Goal: Contribute content: Contribute content

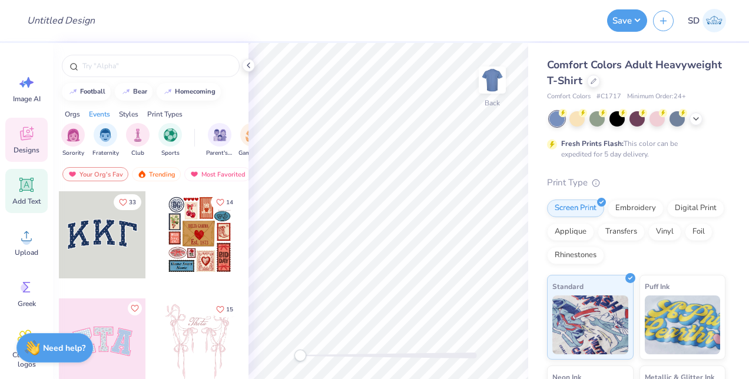
click at [31, 196] on div "Add Text" at bounding box center [26, 191] width 42 height 44
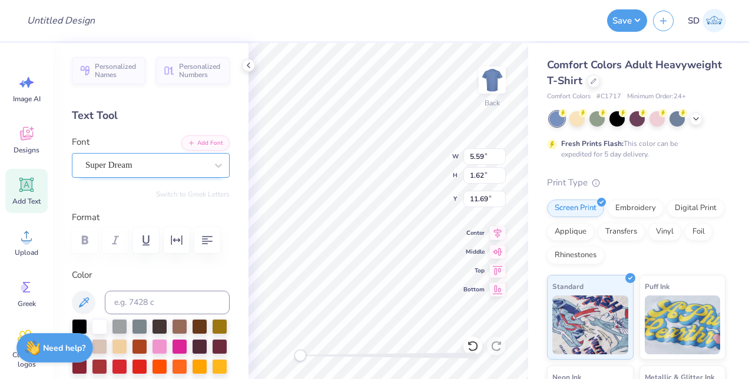
click at [151, 172] on div at bounding box center [145, 165] width 121 height 16
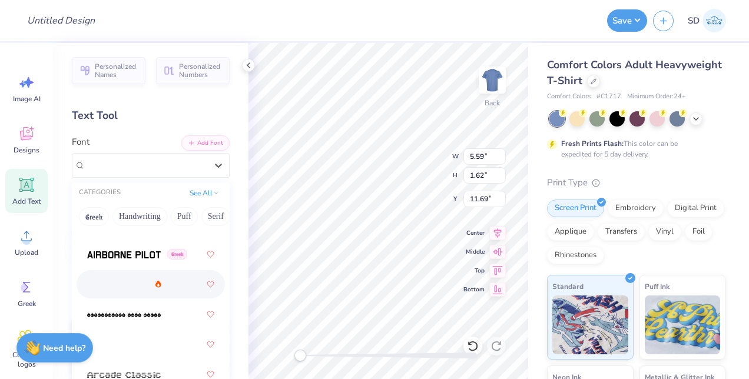
scroll to position [471, 0]
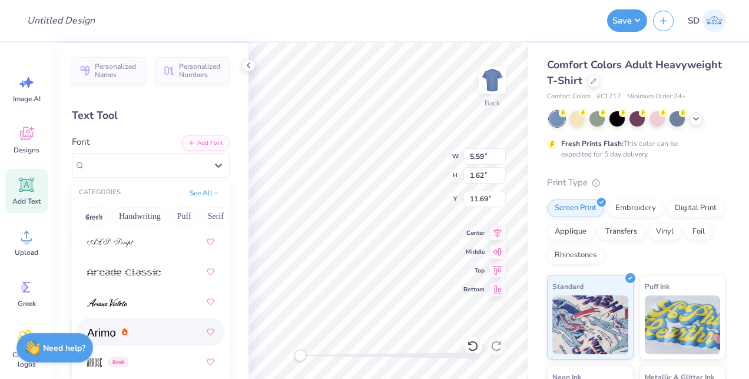
click at [102, 338] on span at bounding box center [101, 332] width 28 height 12
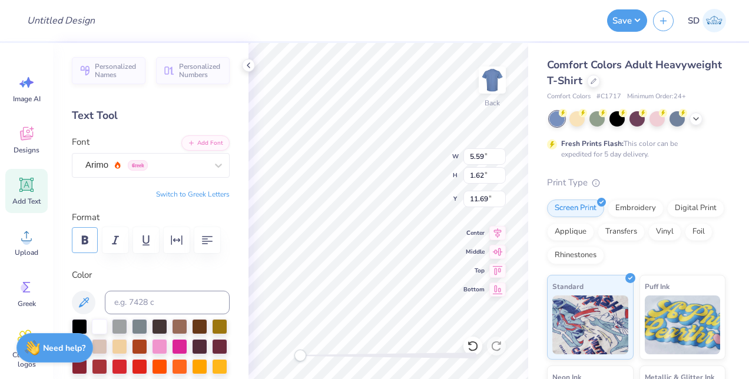
click at [91, 245] on icon "button" at bounding box center [85, 240] width 14 height 14
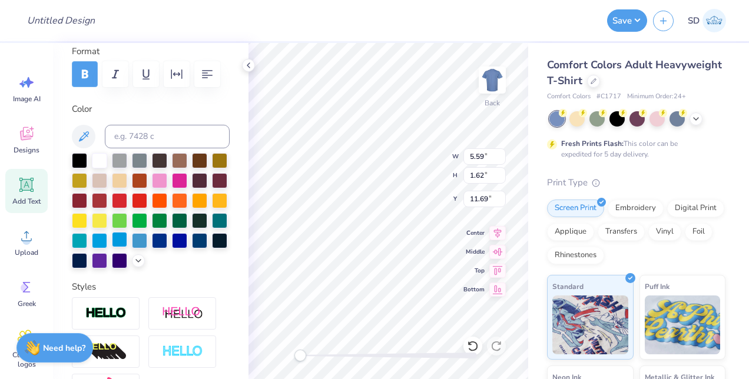
scroll to position [295, 0]
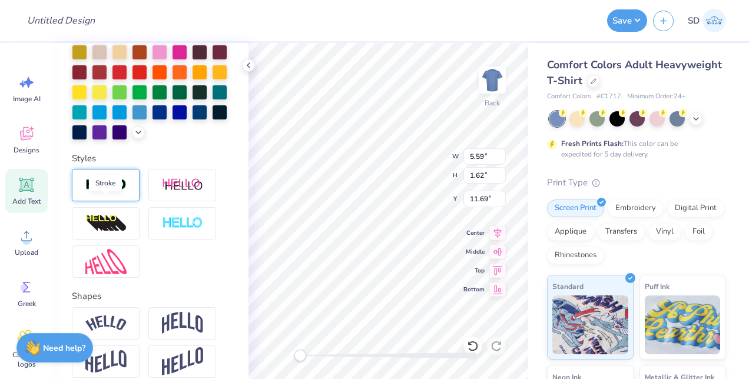
click at [119, 192] on img at bounding box center [105, 186] width 41 height 14
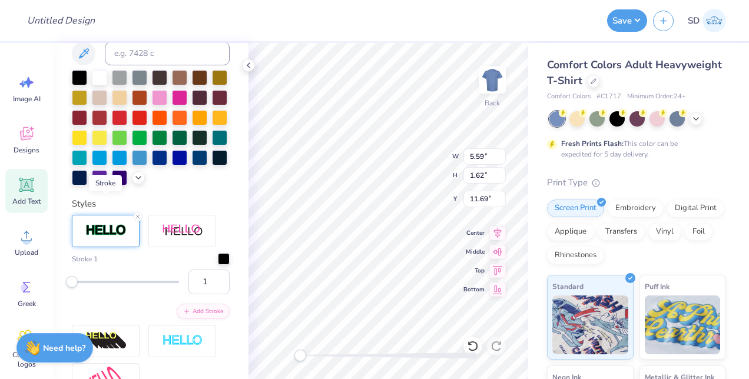
scroll to position [340, 0]
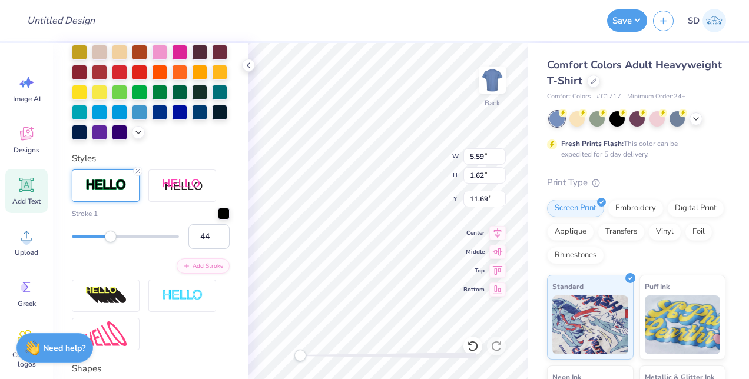
type input "45"
drag, startPoint x: 74, startPoint y: 257, endPoint x: 116, endPoint y: 260, distance: 41.9
click at [116, 243] on div "Accessibility label" at bounding box center [116, 237] width 12 height 12
type input "19"
drag, startPoint x: 118, startPoint y: 256, endPoint x: 90, endPoint y: 260, distance: 27.9
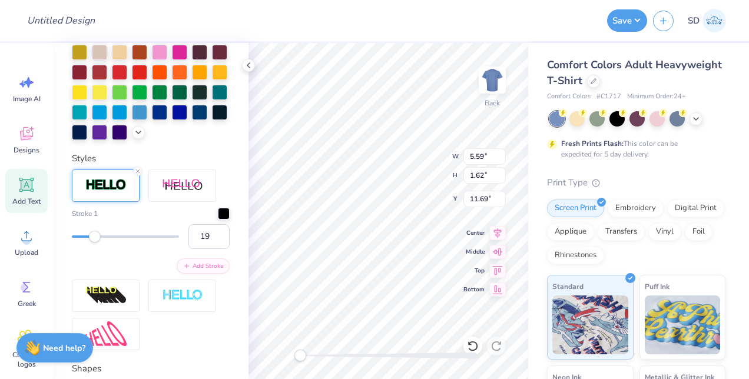
click at [90, 243] on div "Accessibility label" at bounding box center [95, 237] width 12 height 12
type input "10"
drag, startPoint x: 91, startPoint y: 260, endPoint x: 81, endPoint y: 260, distance: 10.6
click at [81, 243] on div "Accessibility label" at bounding box center [81, 237] width 12 height 12
type input "7"
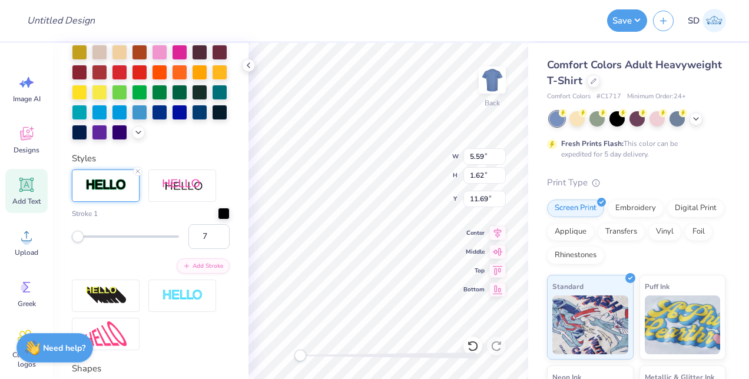
click at [78, 243] on div "Accessibility label" at bounding box center [78, 237] width 12 height 12
type input "2"
click at [73, 243] on div "Accessibility label" at bounding box center [73, 237] width 12 height 12
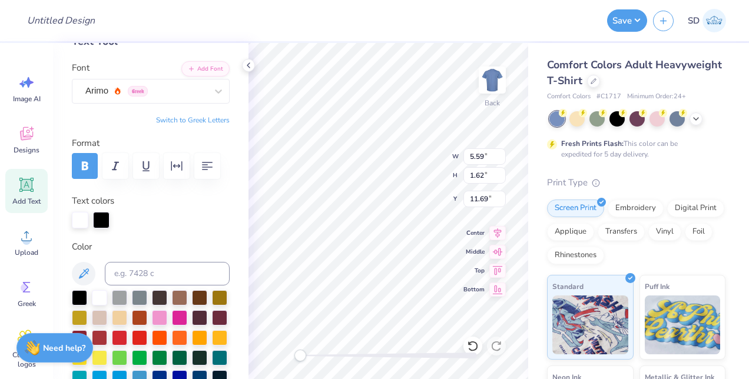
scroll to position [0, 0]
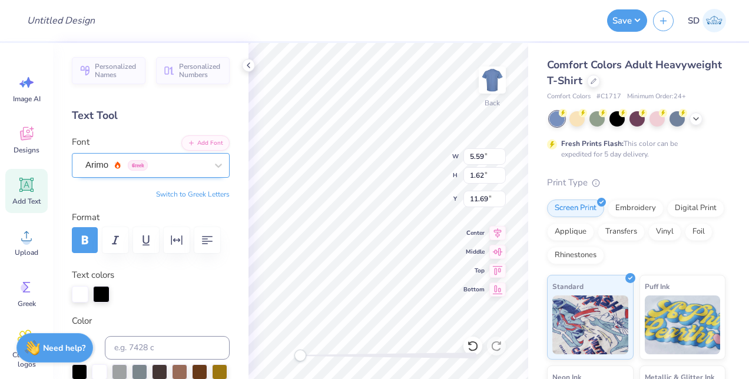
click at [186, 166] on div "Arimo Greek" at bounding box center [146, 165] width 124 height 18
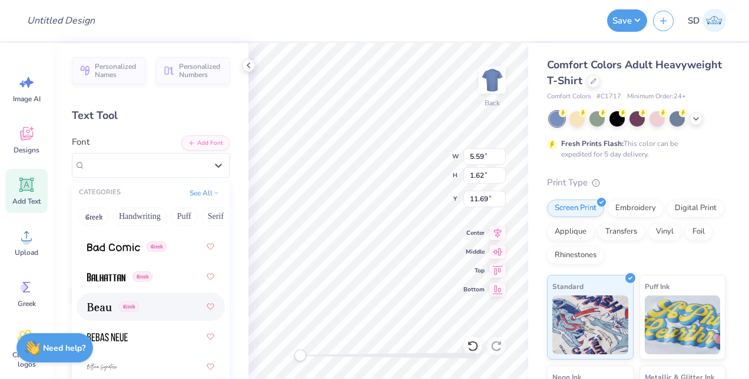
scroll to position [766, 0]
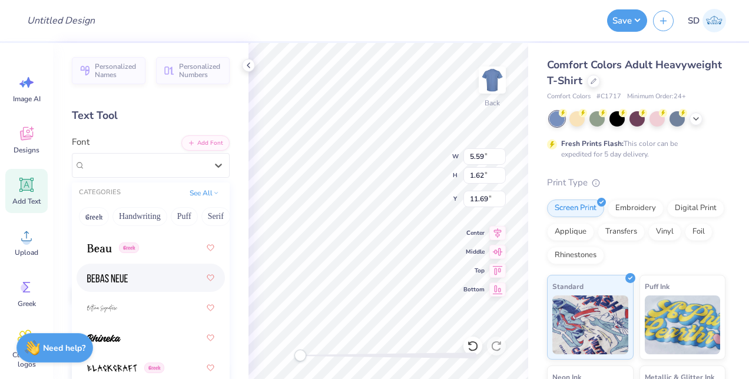
click at [134, 276] on div at bounding box center [150, 277] width 127 height 21
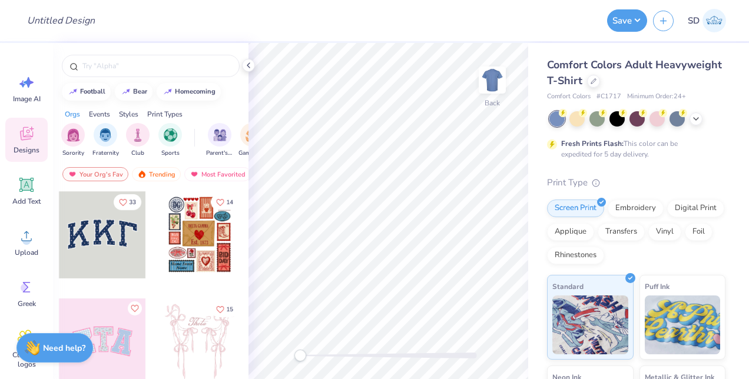
click at [362, 28] on div "Design Title" at bounding box center [310, 20] width 584 height 41
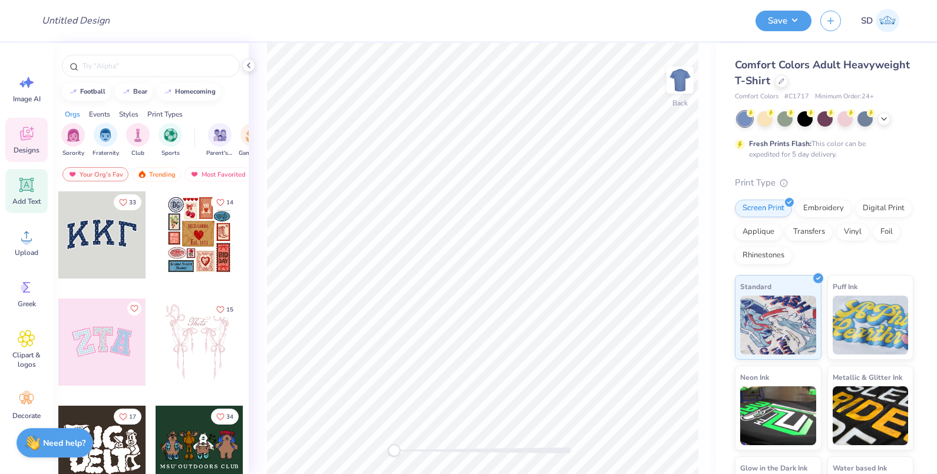
click at [34, 182] on icon at bounding box center [27, 185] width 18 height 18
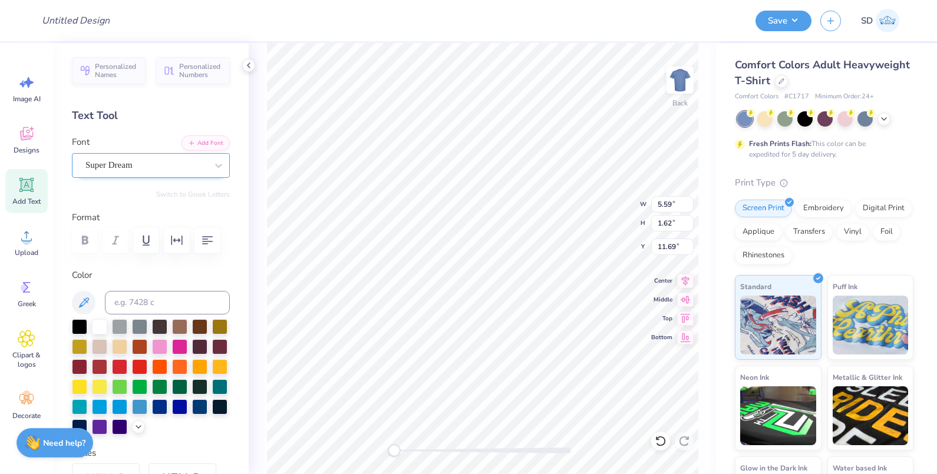
click at [138, 162] on div "Super Dream" at bounding box center [146, 165] width 124 height 18
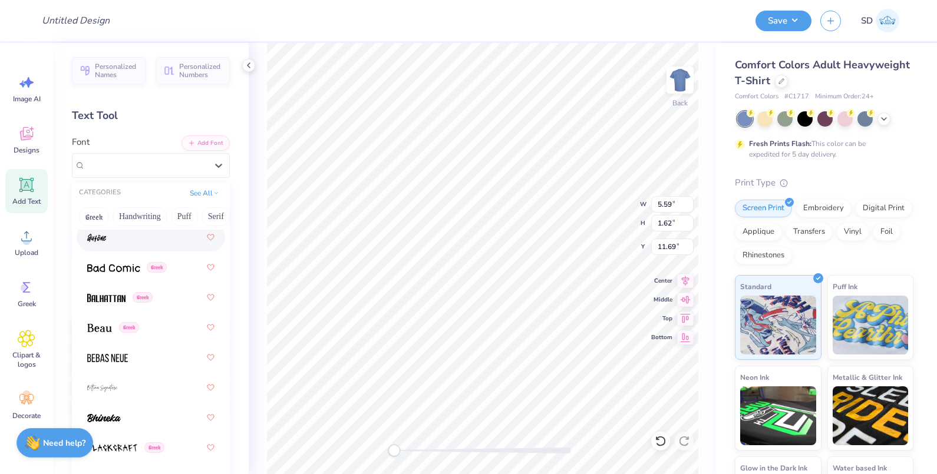
scroll to position [736, 0]
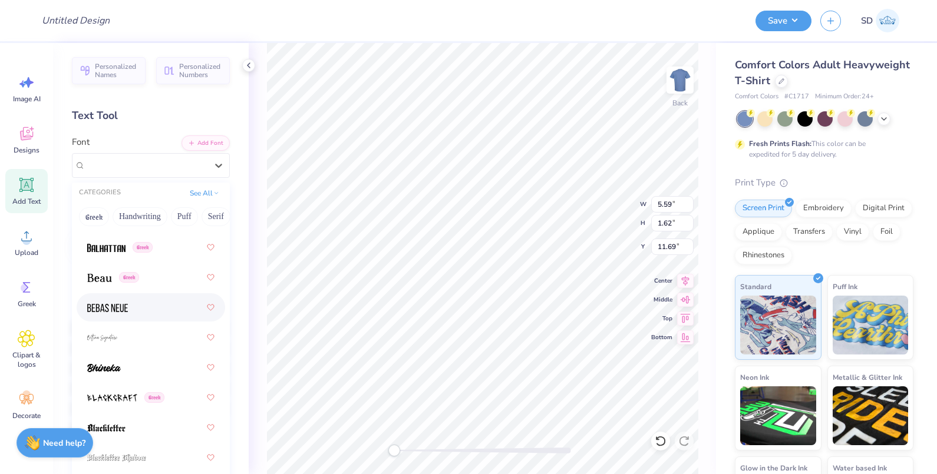
click at [139, 306] on div at bounding box center [150, 307] width 127 height 21
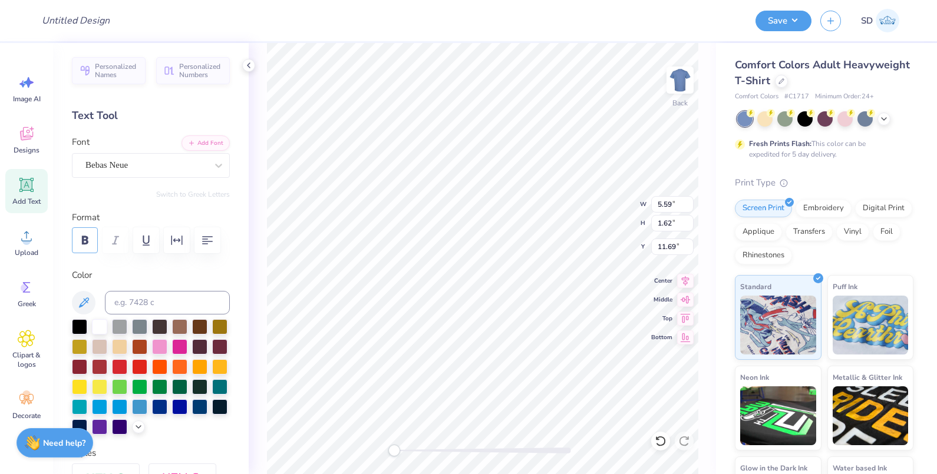
click at [80, 240] on icon "button" at bounding box center [85, 240] width 14 height 14
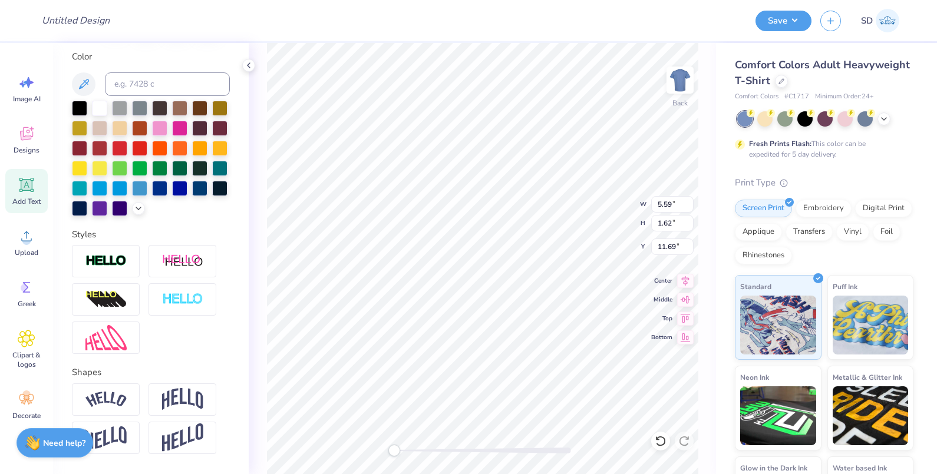
scroll to position [221, 0]
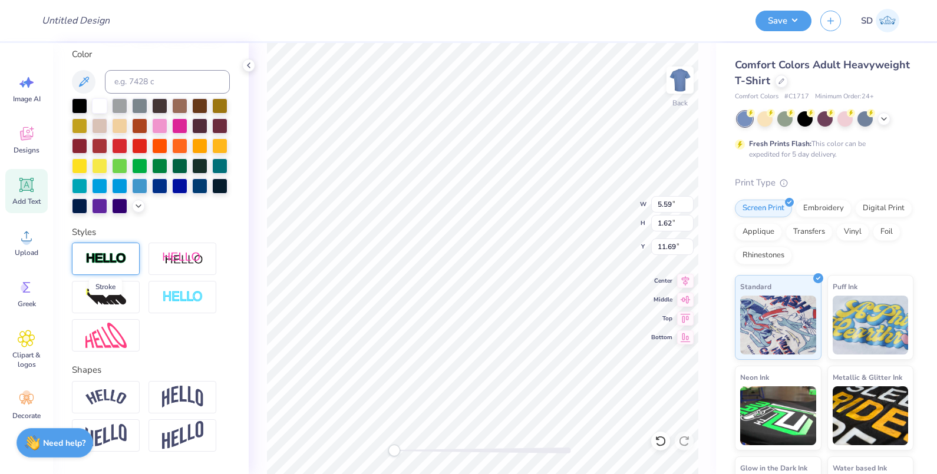
click at [101, 266] on img at bounding box center [105, 259] width 41 height 14
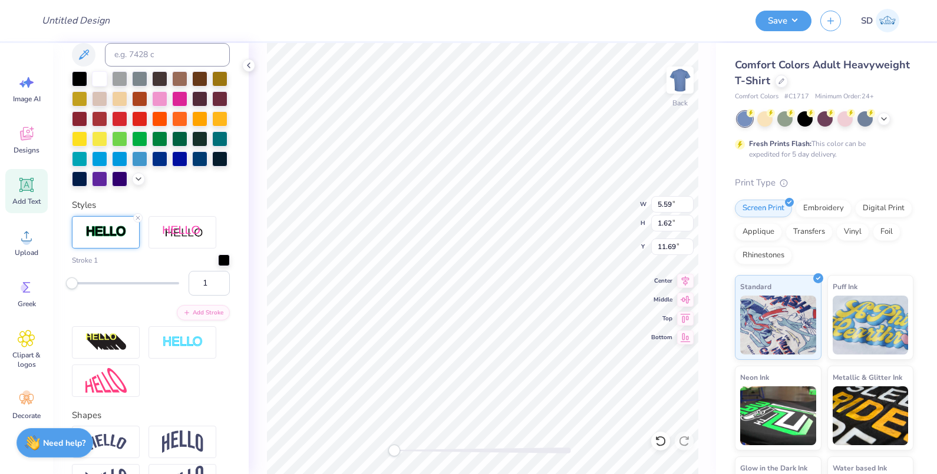
scroll to position [295, 0]
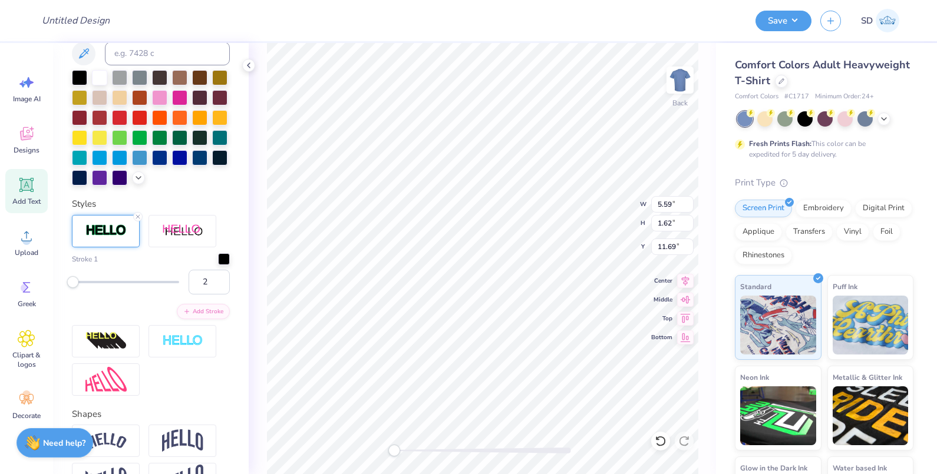
type input "3"
click at [74, 288] on div "Accessibility label" at bounding box center [74, 282] width 12 height 12
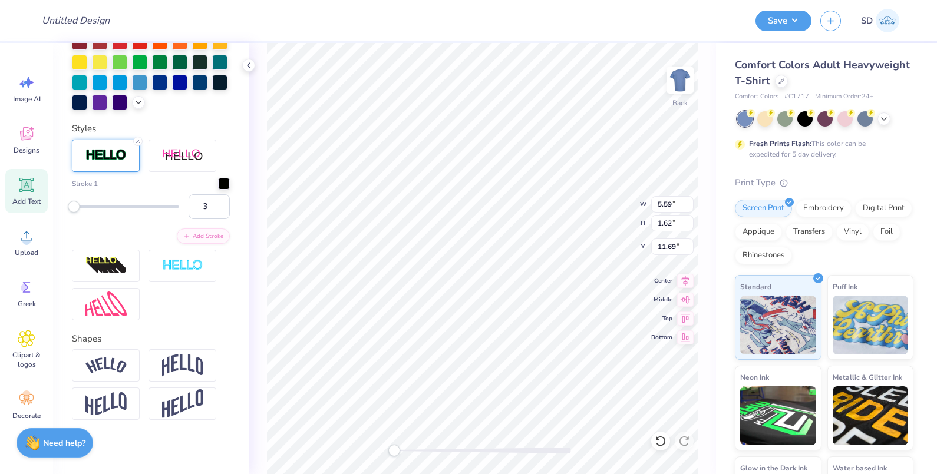
scroll to position [424, 0]
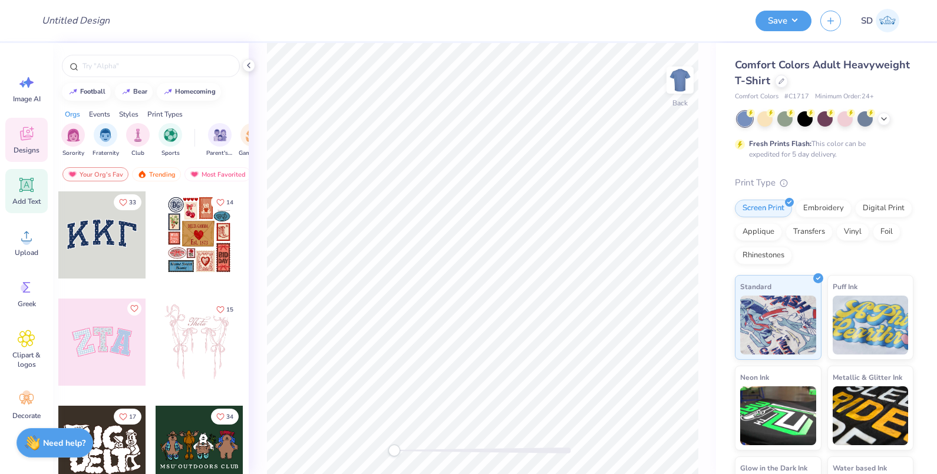
click at [29, 187] on icon at bounding box center [26, 185] width 11 height 11
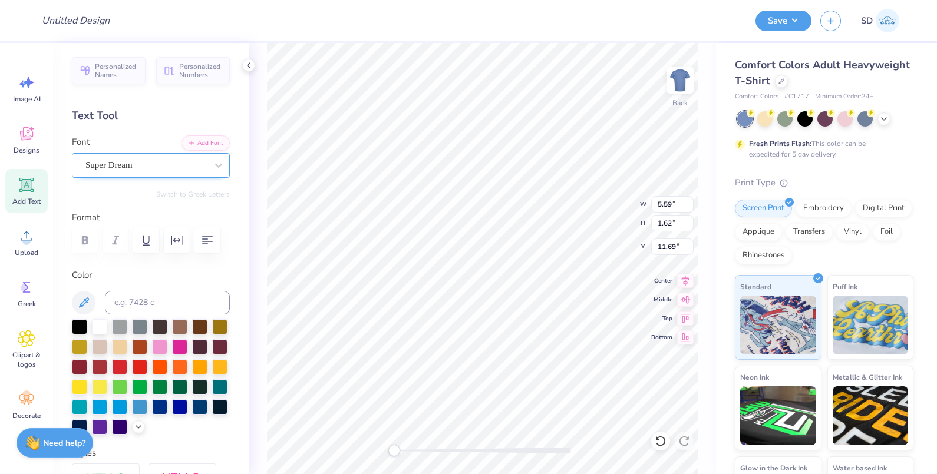
click at [133, 165] on div "Super Dream" at bounding box center [146, 165] width 124 height 18
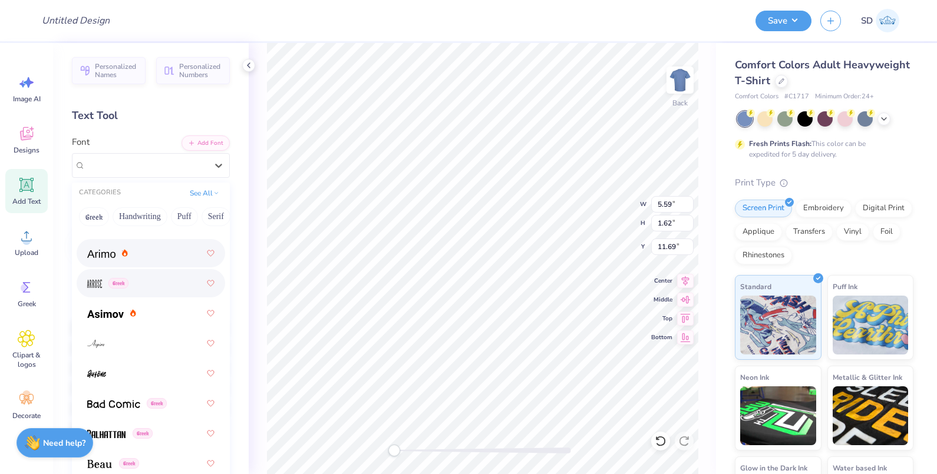
scroll to position [663, 0]
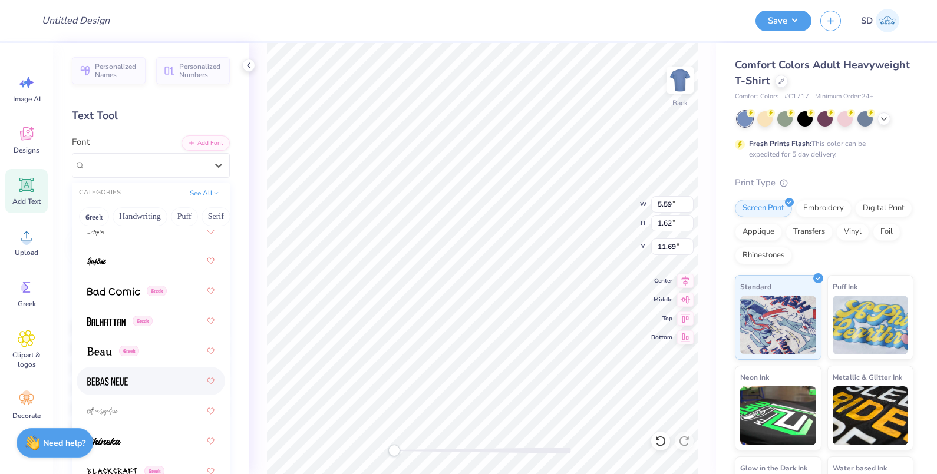
click at [142, 378] on div at bounding box center [150, 381] width 127 height 21
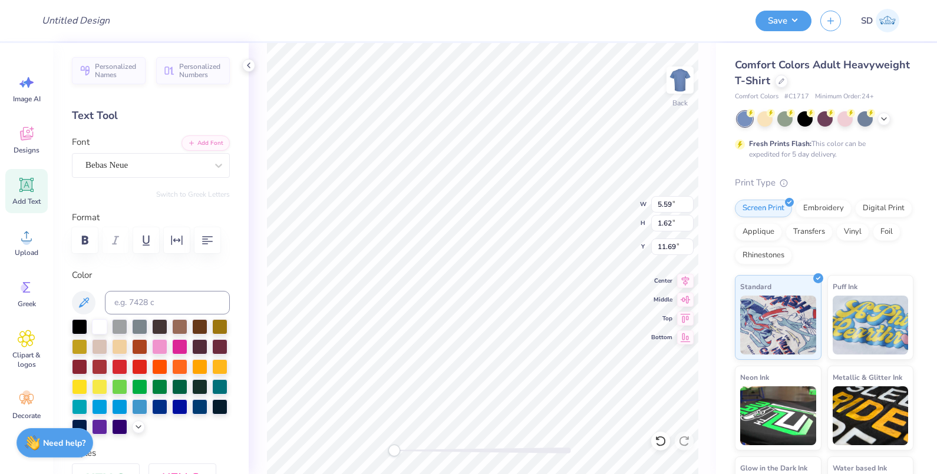
scroll to position [12, 2]
type textarea "SAMPLE"
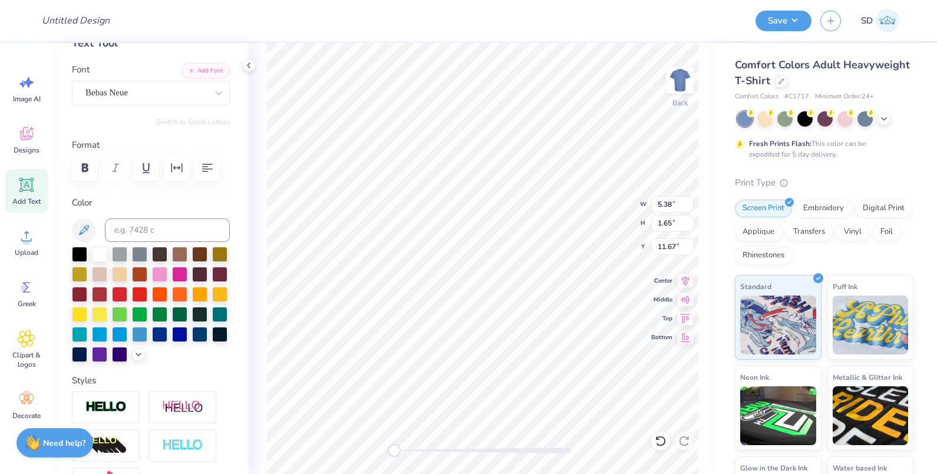
scroll to position [74, 0]
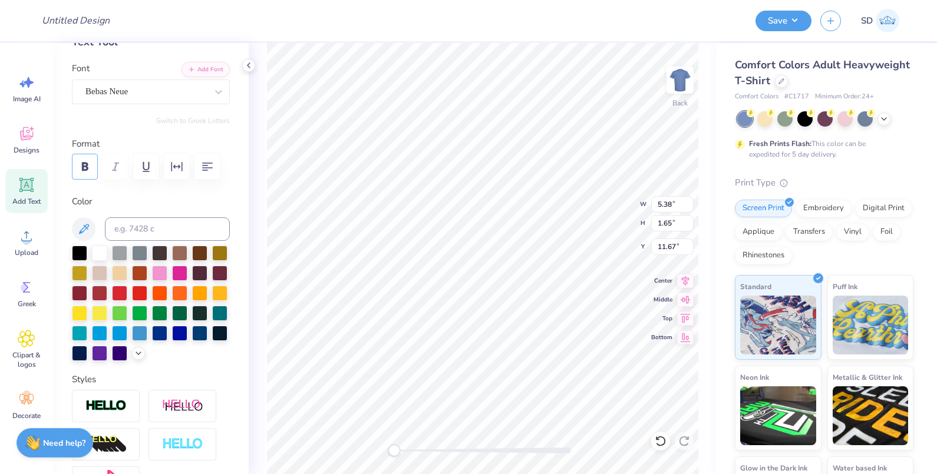
click at [81, 163] on icon "button" at bounding box center [85, 167] width 14 height 14
click at [87, 320] on div at bounding box center [79, 312] width 15 height 15
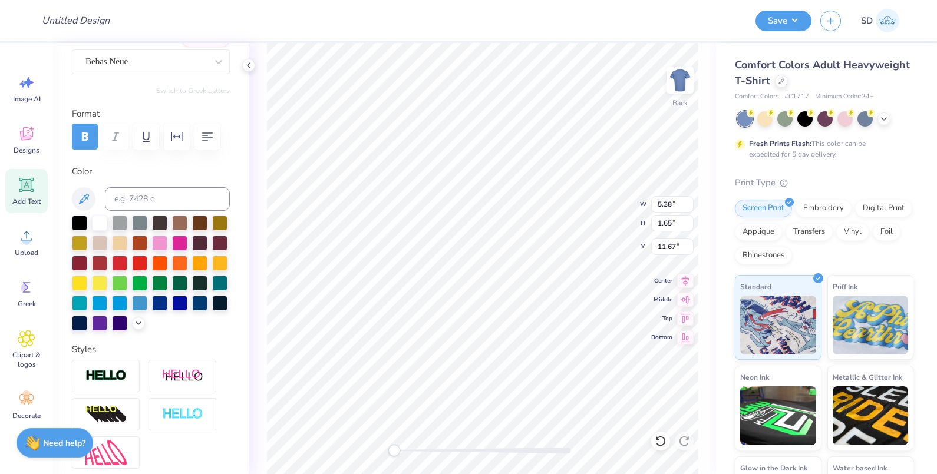
scroll to position [221, 0]
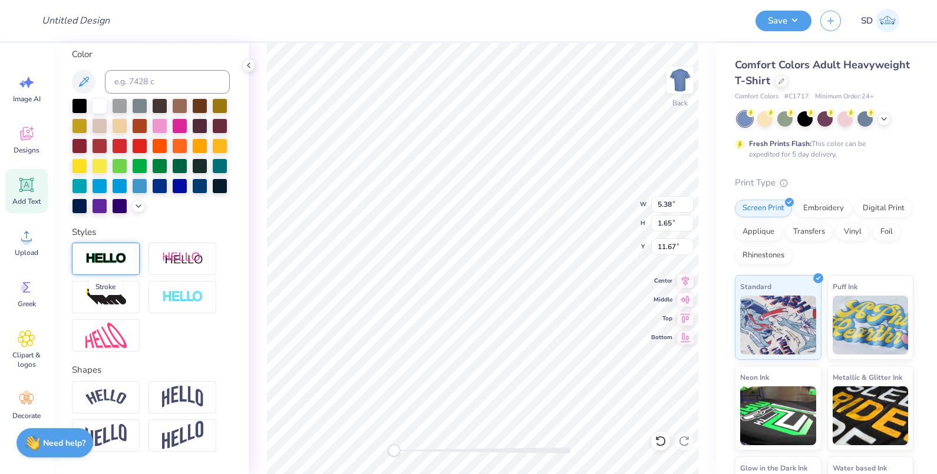
click at [106, 266] on img at bounding box center [105, 259] width 41 height 14
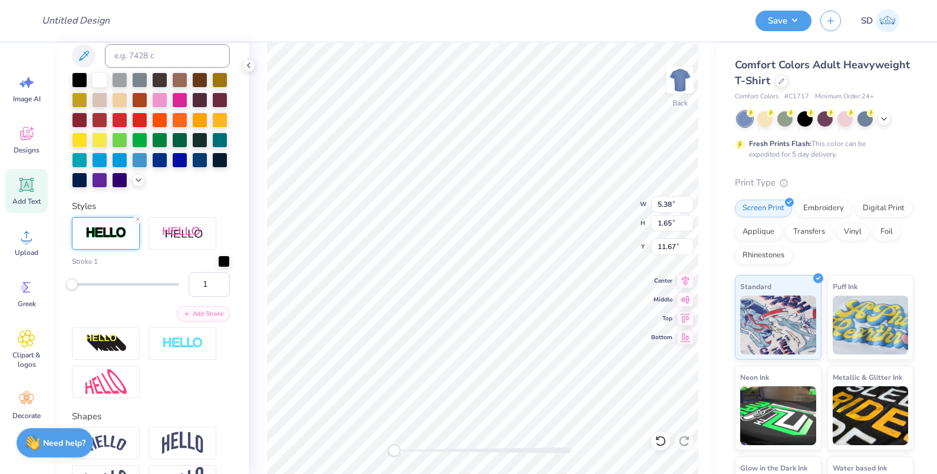
scroll to position [295, 0]
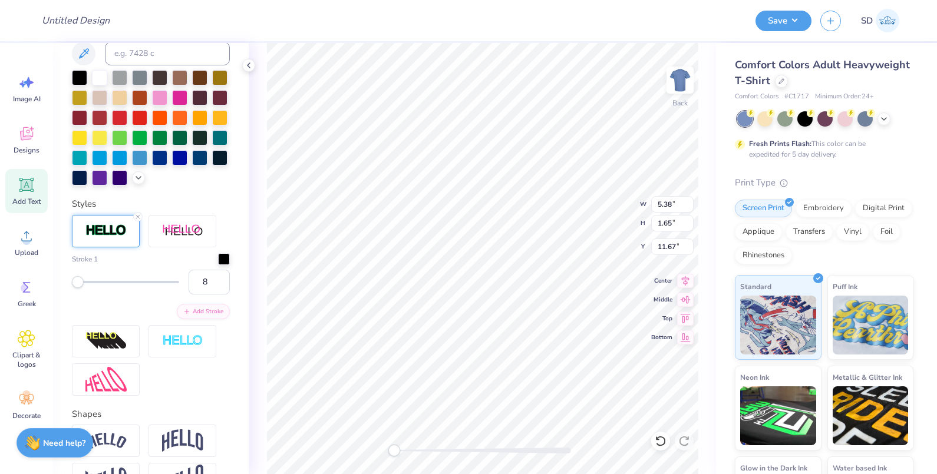
type input "9"
drag, startPoint x: 72, startPoint y: 333, endPoint x: 80, endPoint y: 332, distance: 7.1
click at [80, 288] on div "Accessibility label" at bounding box center [80, 282] width 12 height 12
type input "5"
click at [76, 288] on div "Accessibility label" at bounding box center [76, 282] width 12 height 12
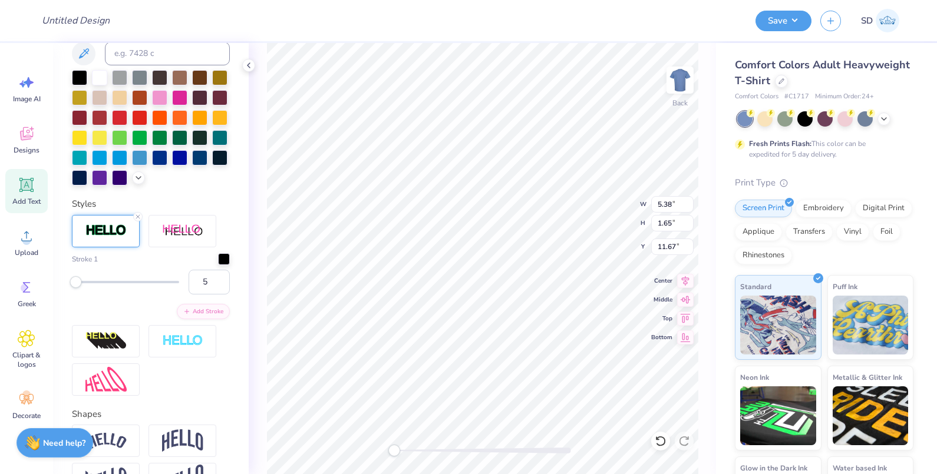
type input "6"
click at [77, 288] on div "Accessibility label" at bounding box center [77, 282] width 12 height 12
click at [459, 29] on div "Design Title" at bounding box center [389, 20] width 714 height 41
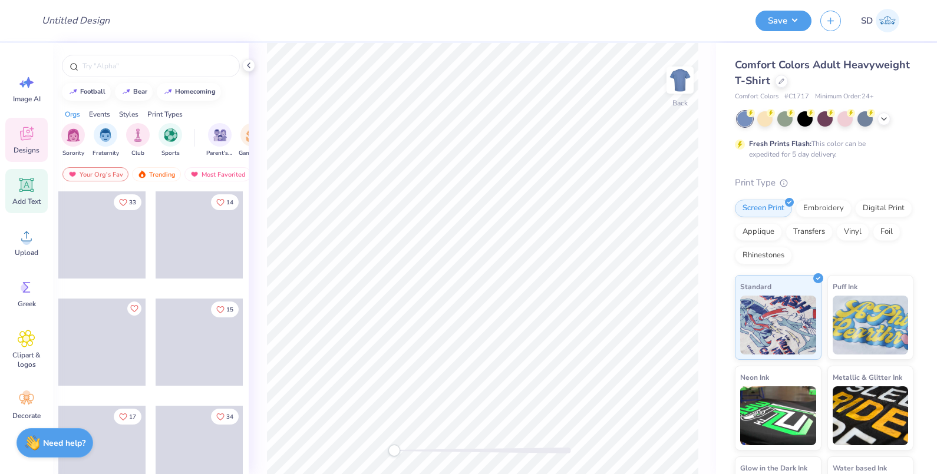
click at [24, 192] on icon at bounding box center [27, 185] width 18 height 18
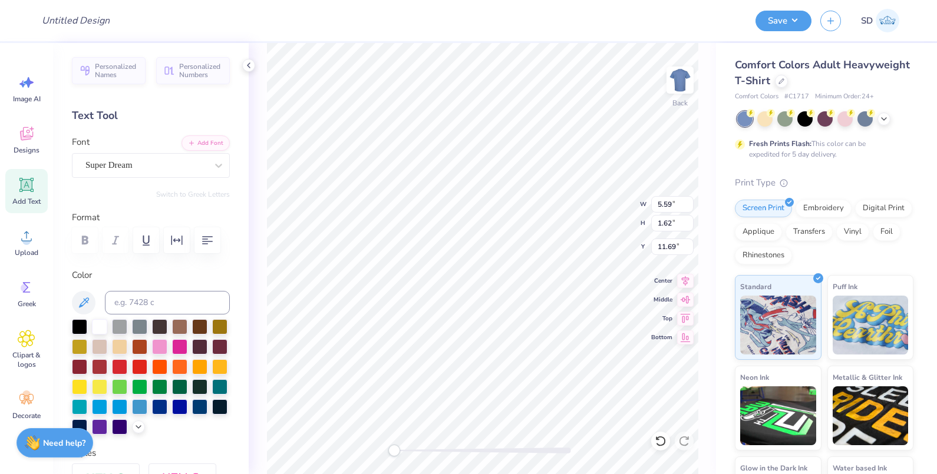
scroll to position [12, 2]
type textarea "SAMPLE"
click at [142, 169] on div "Super Dream" at bounding box center [146, 165] width 124 height 18
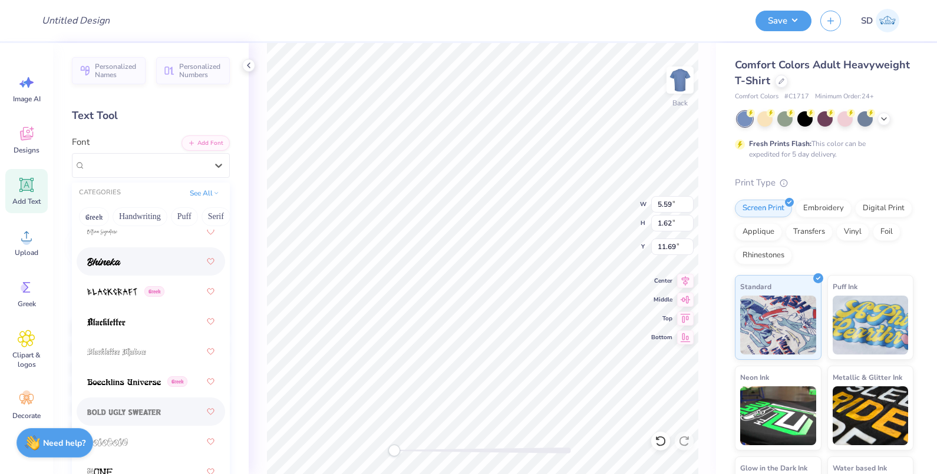
scroll to position [810, 0]
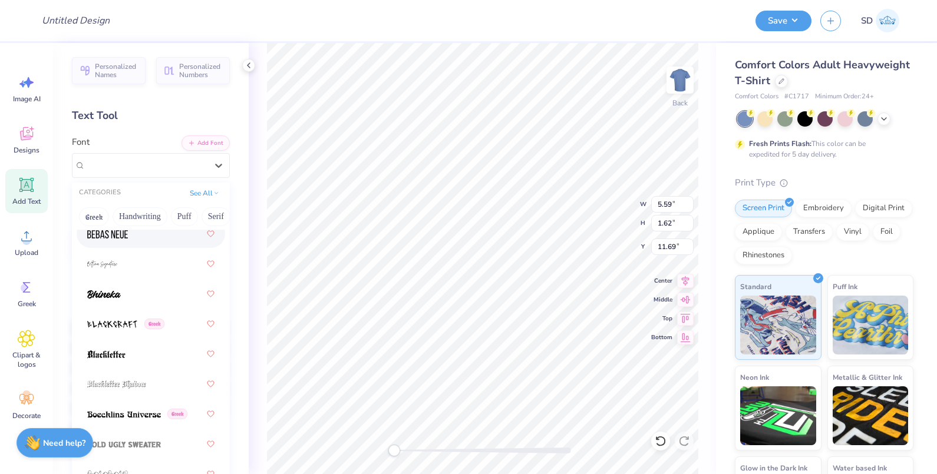
click at [131, 241] on div at bounding box center [150, 233] width 127 height 21
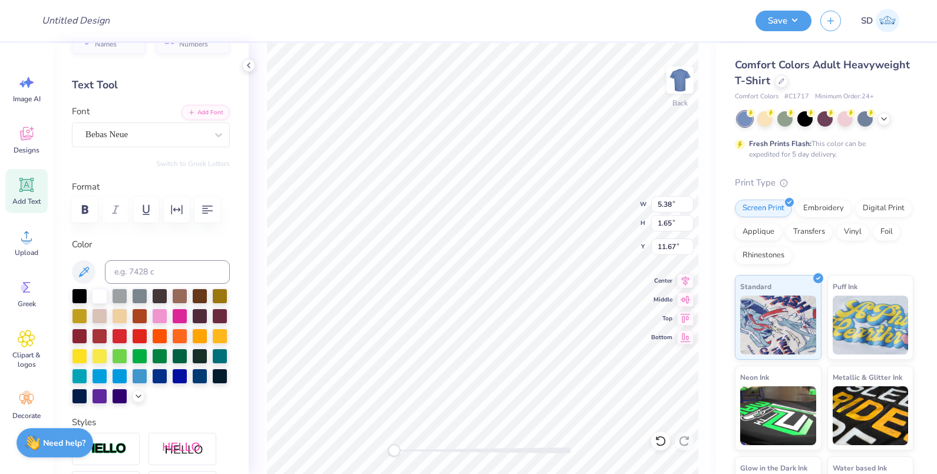
scroll to position [74, 0]
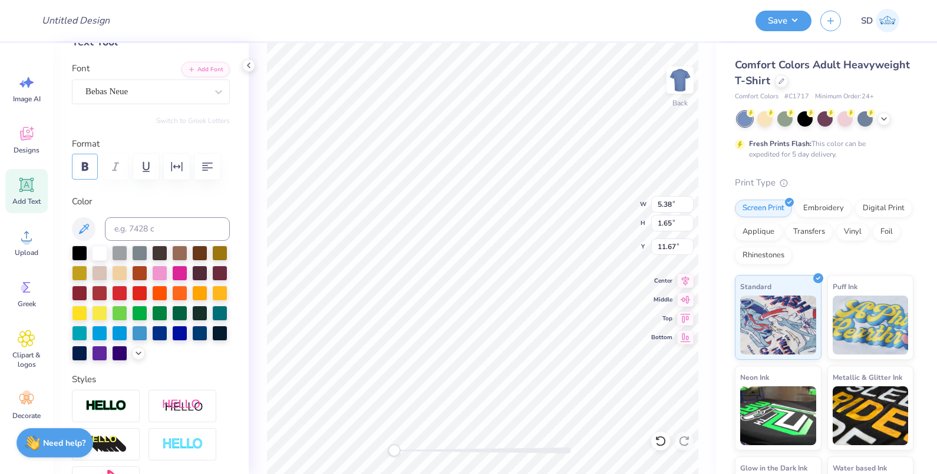
click at [88, 163] on icon "button" at bounding box center [85, 167] width 14 height 14
click at [87, 320] on div at bounding box center [79, 312] width 15 height 15
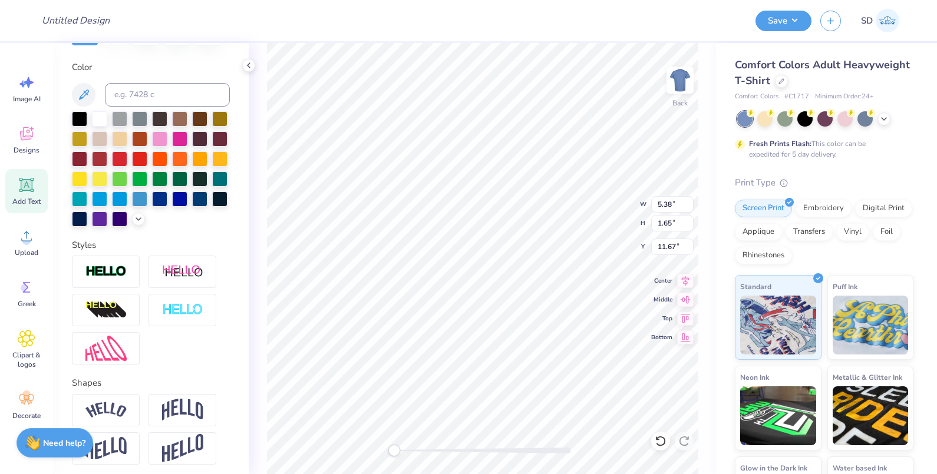
scroll to position [221, 0]
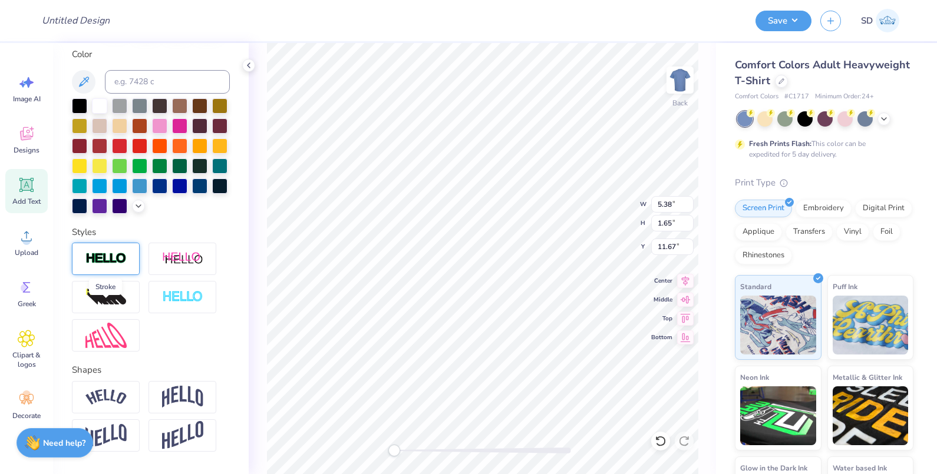
click at [99, 266] on img at bounding box center [105, 259] width 41 height 14
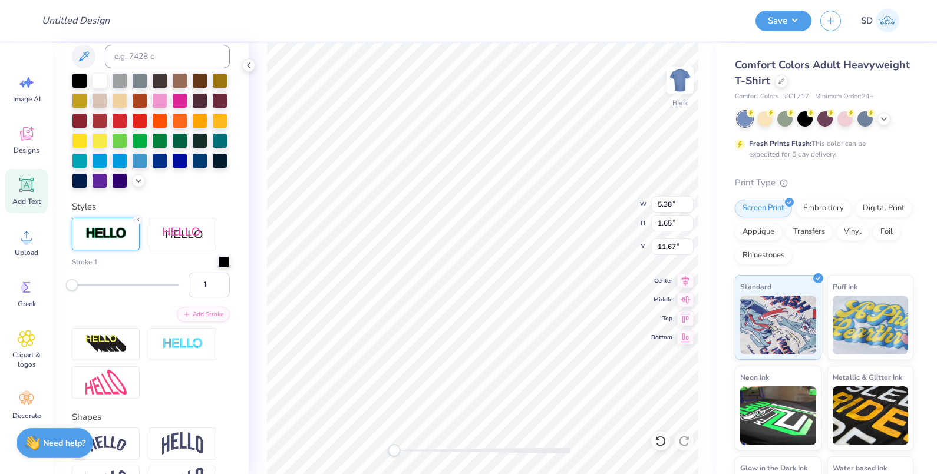
scroll to position [295, 0]
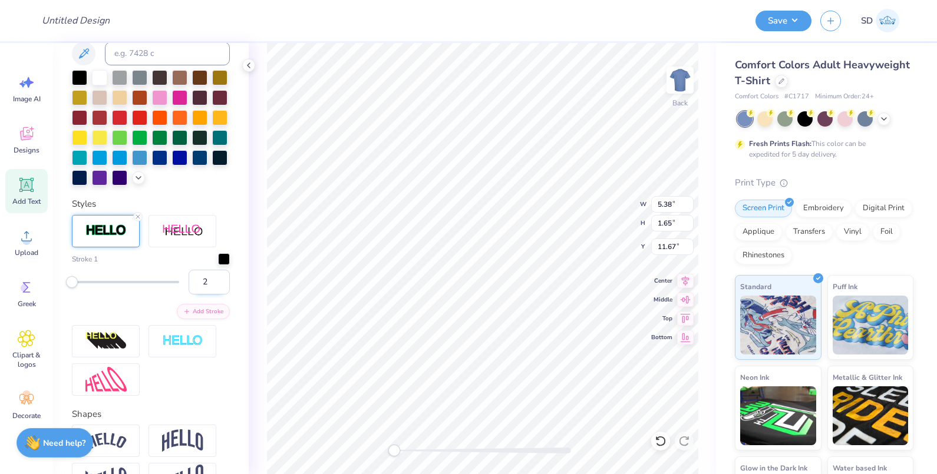
click at [207, 295] on input "2" at bounding box center [209, 282] width 41 height 25
type input "3"
click at [207, 295] on input "3" at bounding box center [209, 282] width 41 height 25
click at [128, 319] on div "Stroke 1 3 Add Stroke" at bounding box center [151, 286] width 158 height 66
type input "2"
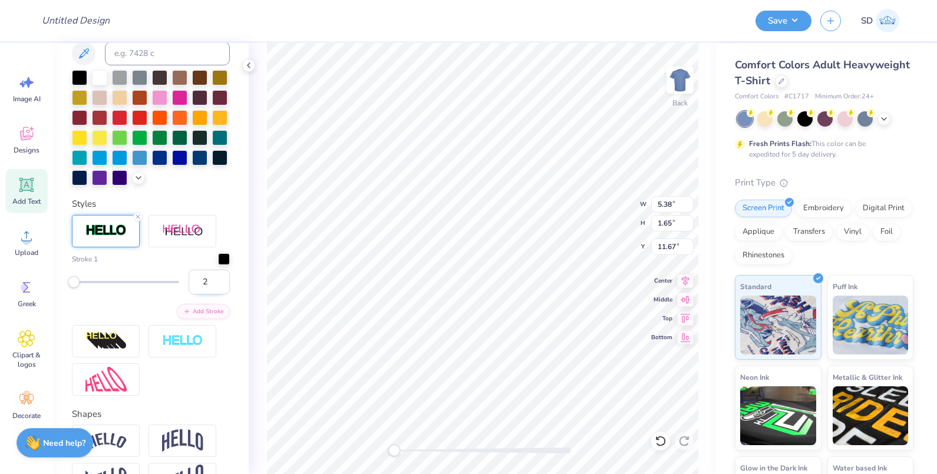
click at [207, 295] on input "2" at bounding box center [209, 282] width 41 height 25
click at [147, 319] on div "Stroke 1 2 Add Stroke" at bounding box center [151, 286] width 158 height 66
